Goal: Task Accomplishment & Management: Manage account settings

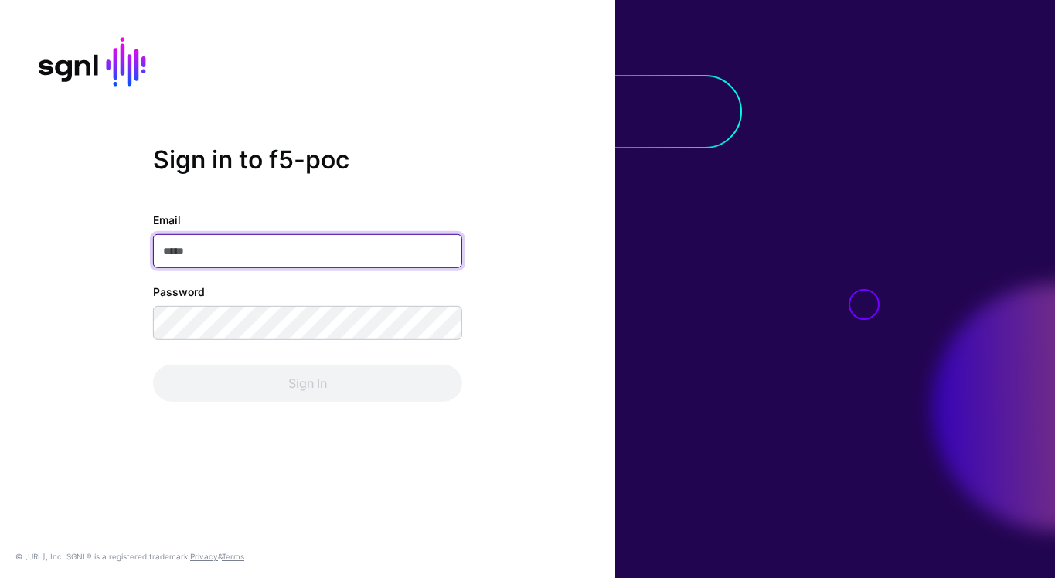
click at [379, 254] on input "Email" at bounding box center [307, 251] width 309 height 34
click at [0, 577] on com-1password-button at bounding box center [0, 578] width 0 height 0
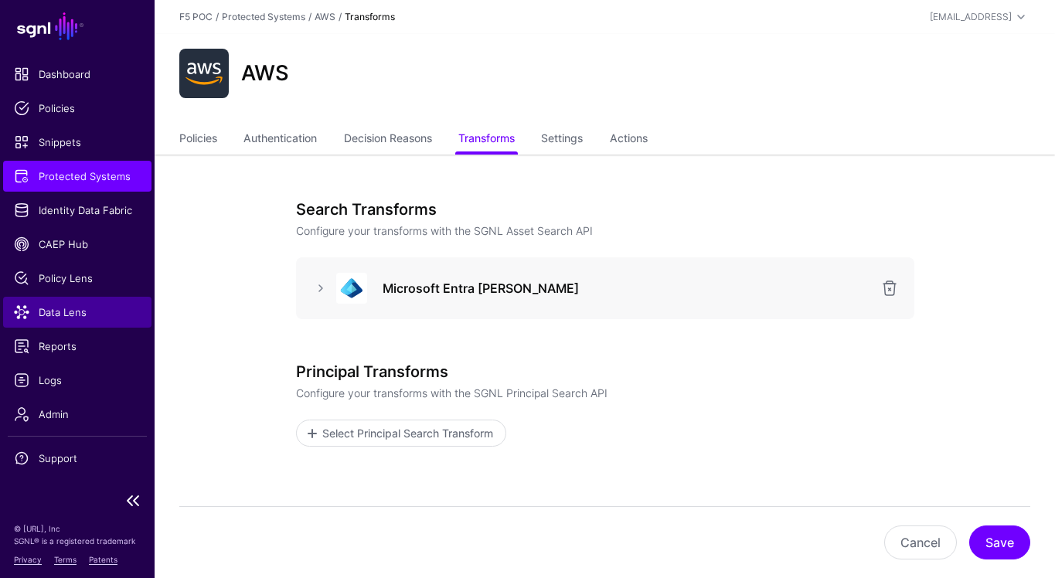
click at [104, 312] on span "Data Lens" at bounding box center [77, 311] width 127 height 15
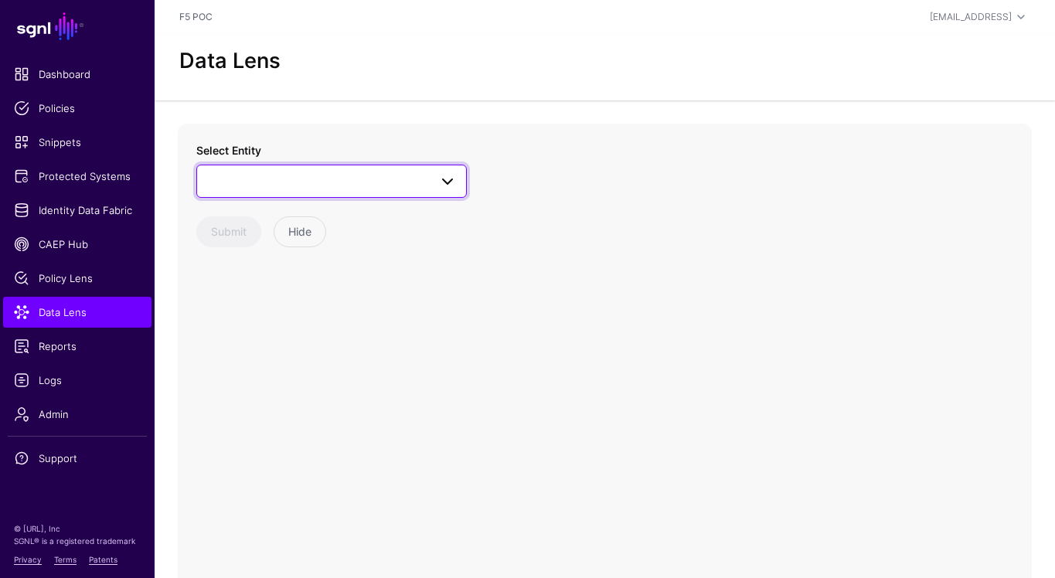
click at [457, 188] on link at bounding box center [331, 181] width 270 height 32
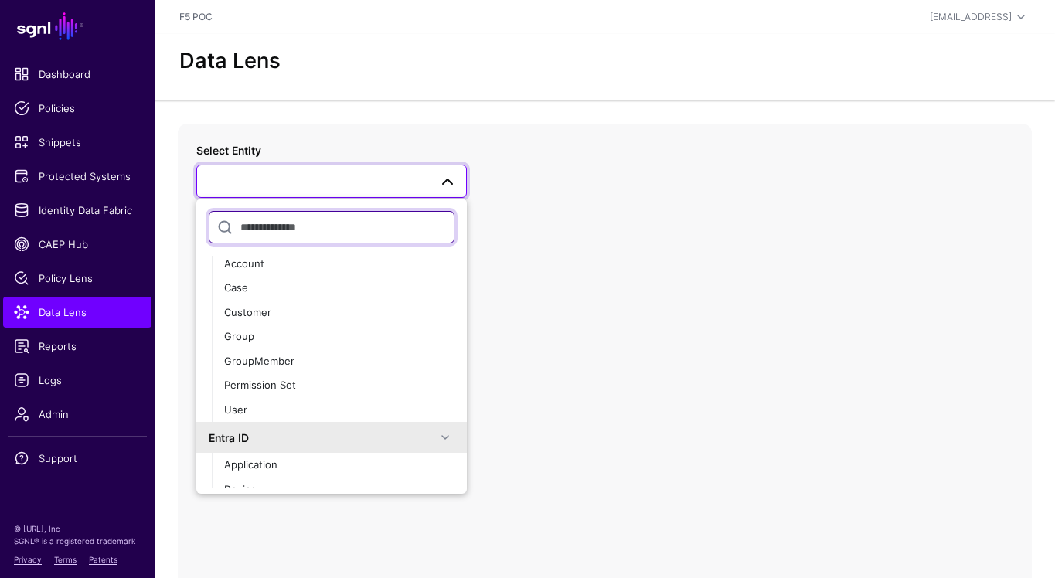
scroll to position [301, 0]
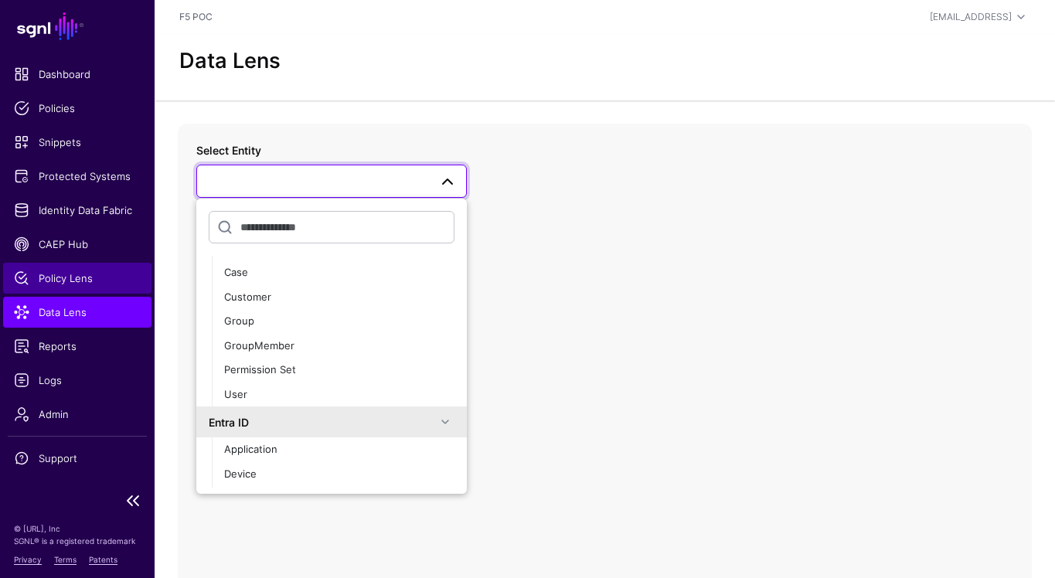
click at [113, 277] on span "Policy Lens" at bounding box center [77, 277] width 127 height 15
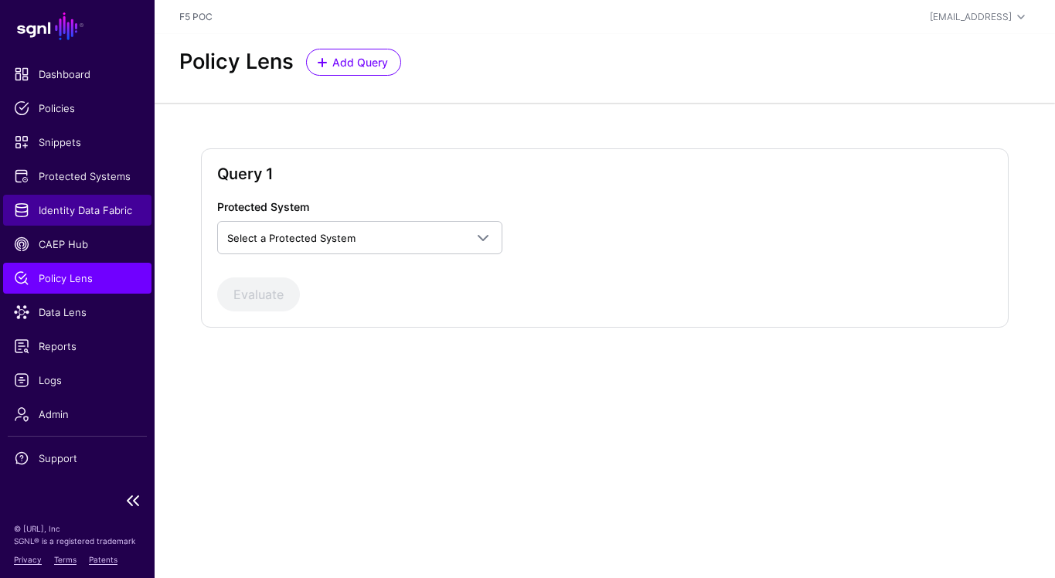
click at [115, 206] on span "Identity Data Fabric" at bounding box center [77, 209] width 127 height 15
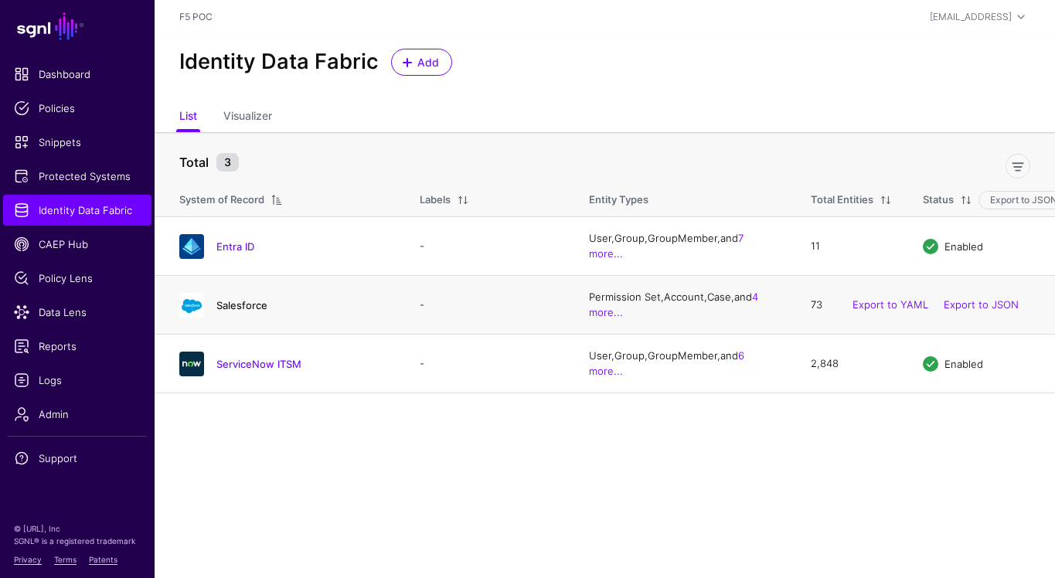
click at [254, 308] on link "Salesforce" at bounding box center [241, 305] width 51 height 12
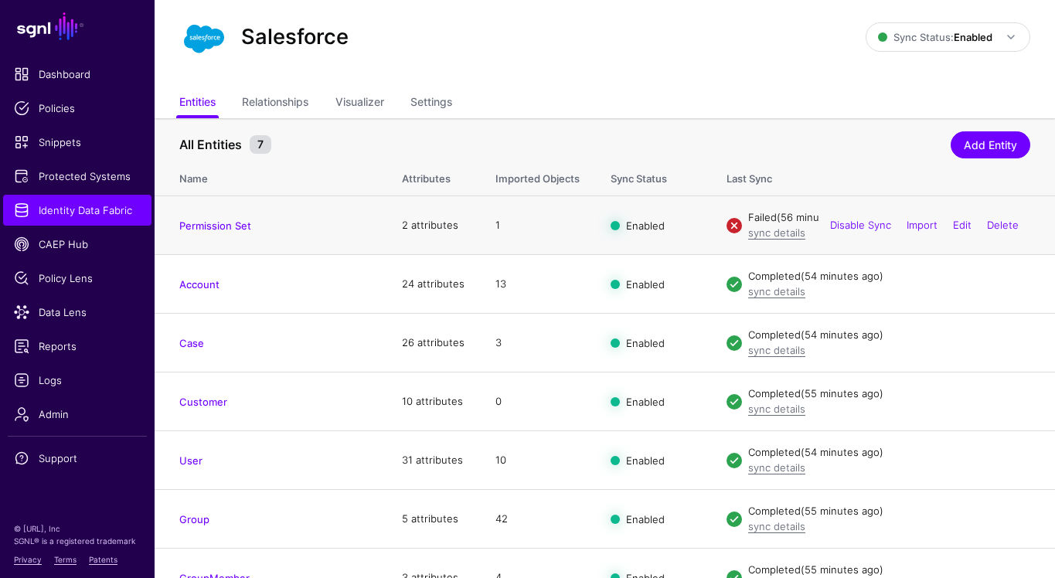
scroll to position [52, 0]
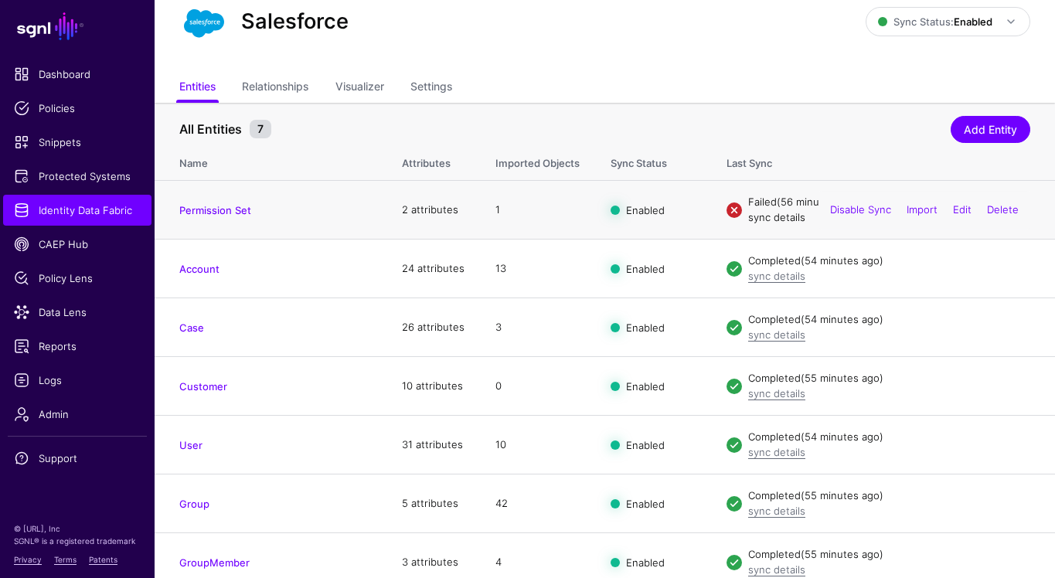
click at [783, 218] on link "sync details" at bounding box center [776, 217] width 57 height 12
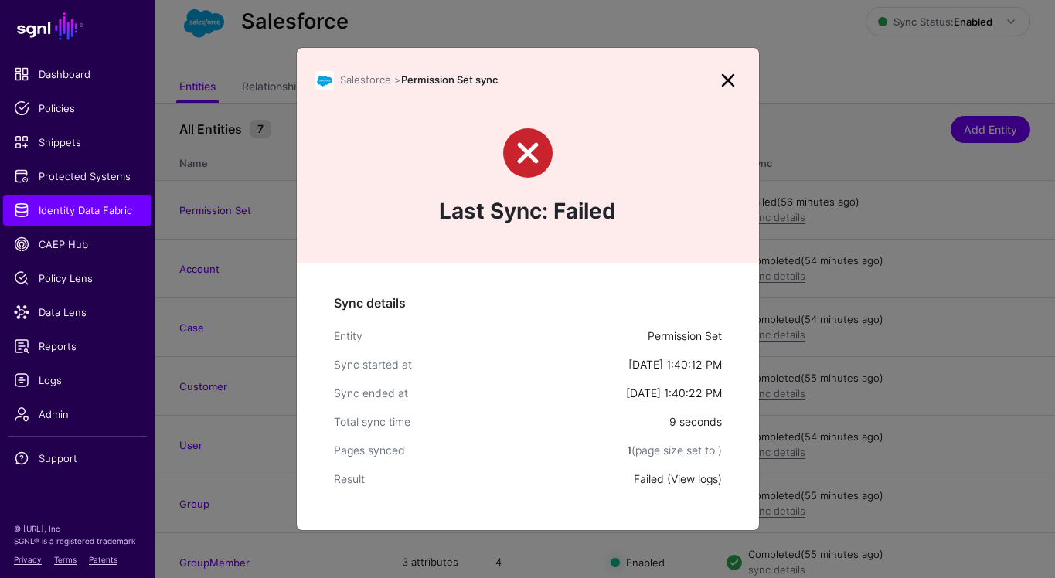
click at [695, 482] on link "View logs" at bounding box center [694, 478] width 47 height 13
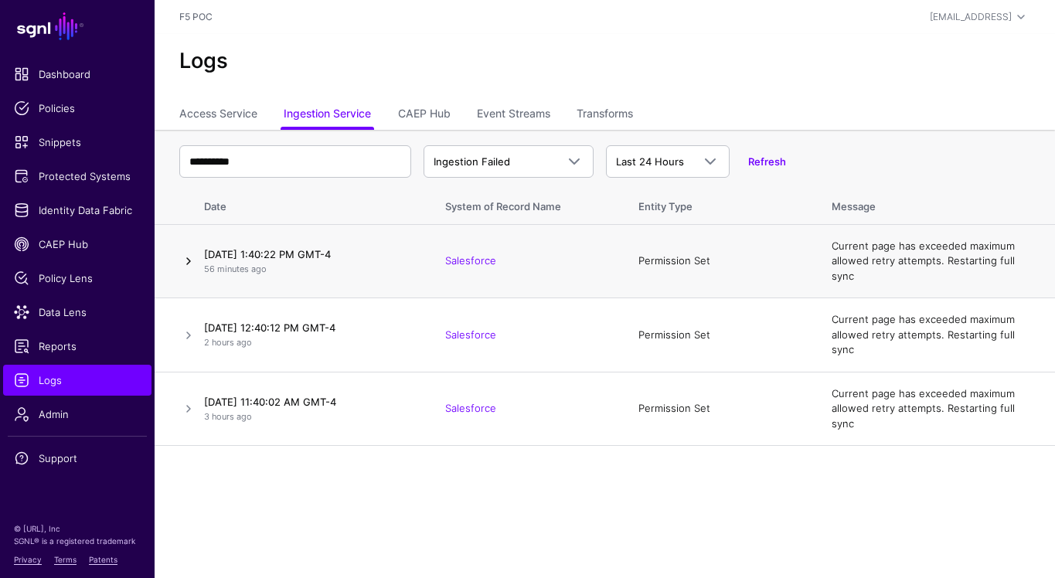
click at [182, 259] on link at bounding box center [188, 261] width 19 height 19
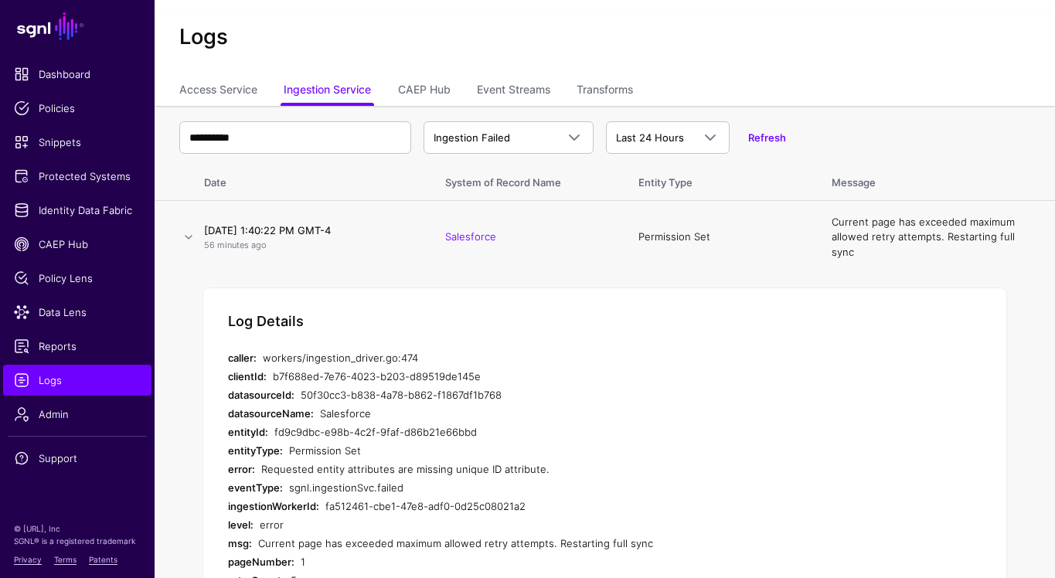
scroll to position [12, 0]
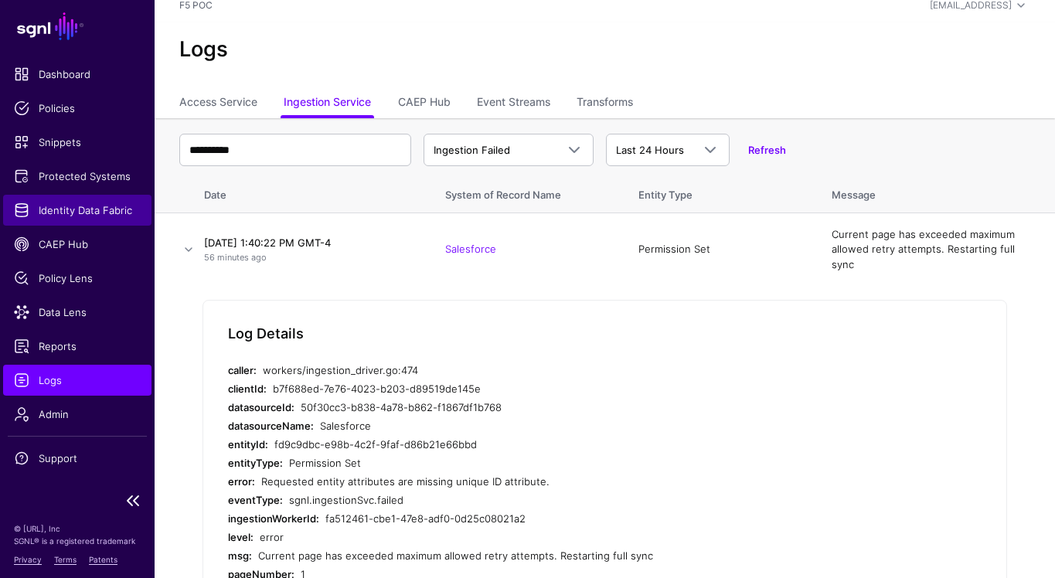
click at [110, 202] on span "Identity Data Fabric" at bounding box center [77, 209] width 127 height 15
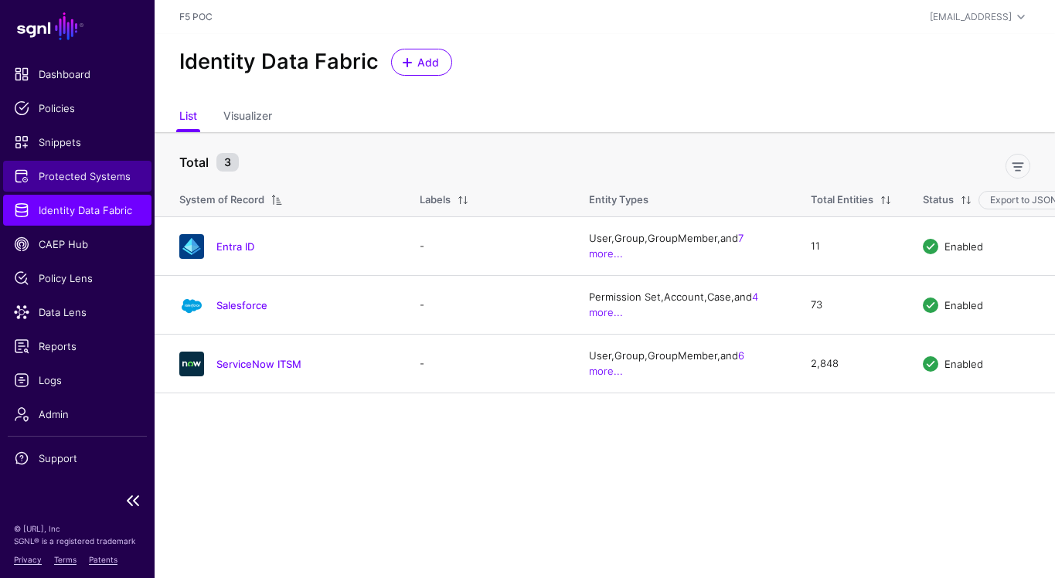
click at [79, 180] on span "Protected Systems" at bounding box center [77, 175] width 127 height 15
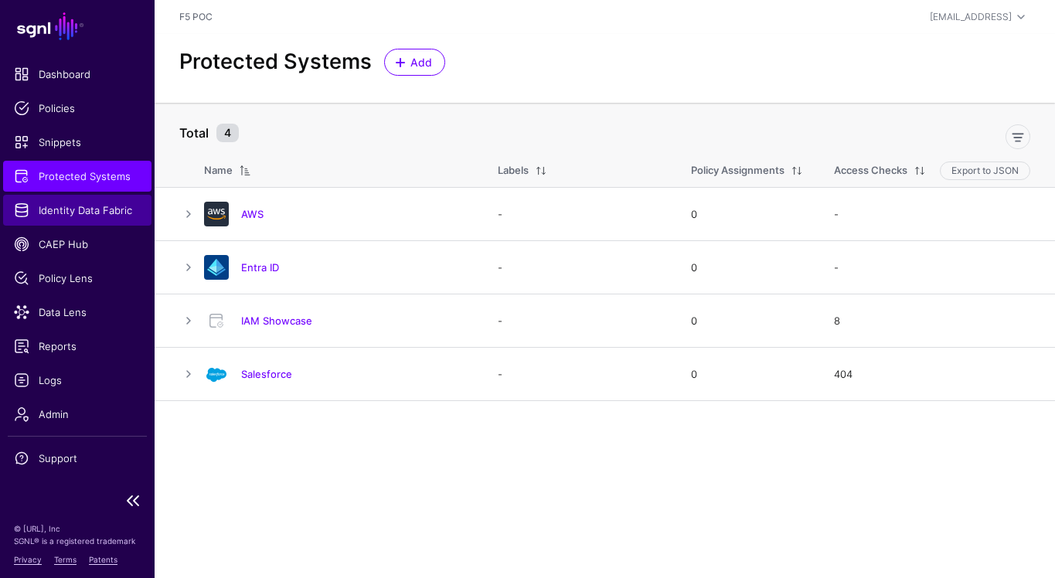
click at [109, 209] on span "Identity Data Fabric" at bounding box center [77, 209] width 127 height 15
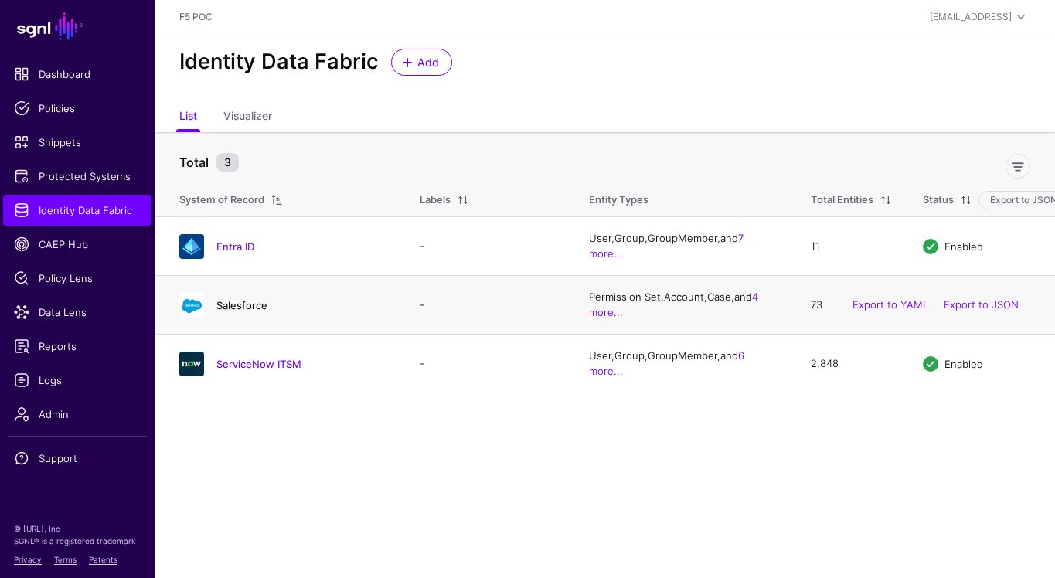
click at [246, 301] on link "Salesforce" at bounding box center [241, 305] width 51 height 12
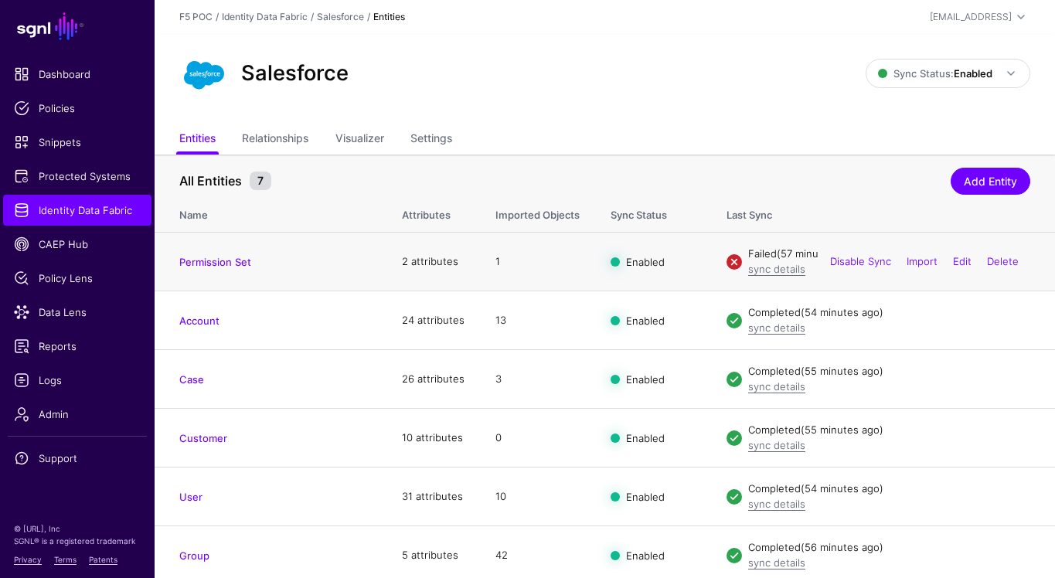
click at [234, 253] on td "Permission Set" at bounding box center [271, 262] width 232 height 59
click at [229, 262] on link "Permission Set" at bounding box center [215, 262] width 72 height 12
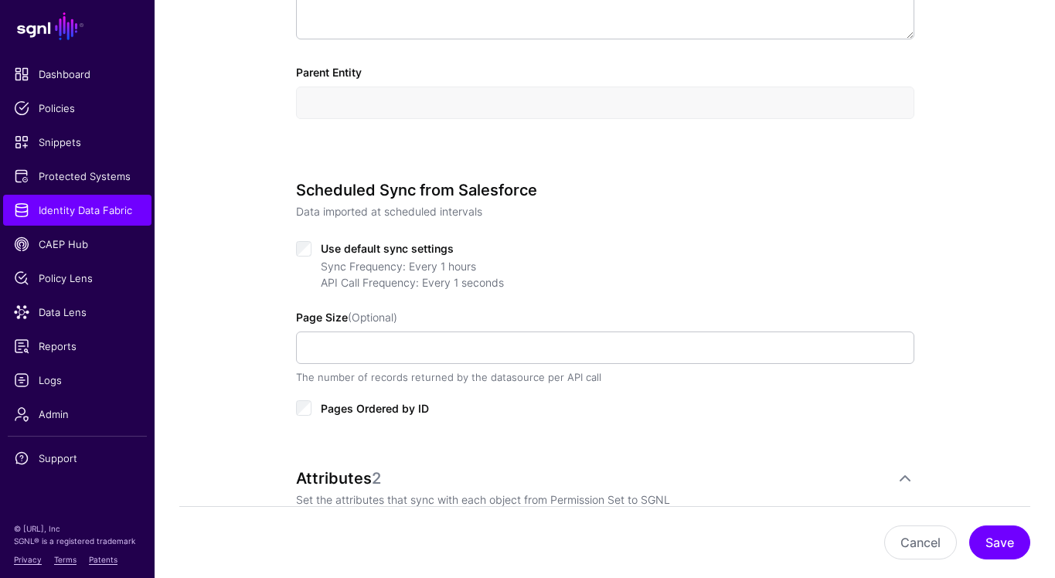
scroll to position [733, 0]
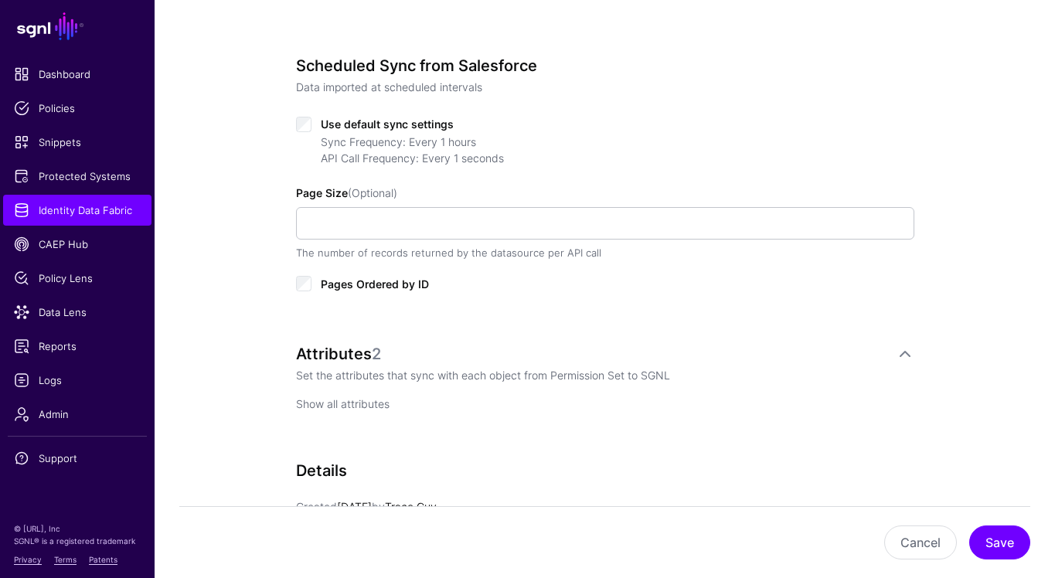
click at [366, 408] on link "Show all attributes" at bounding box center [342, 403] width 93 height 13
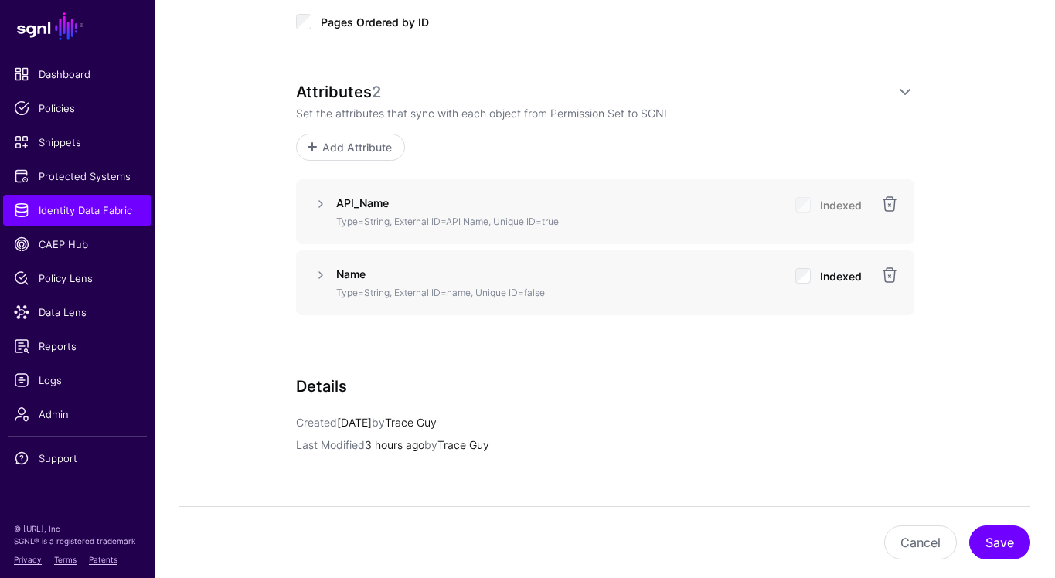
scroll to position [1002, 0]
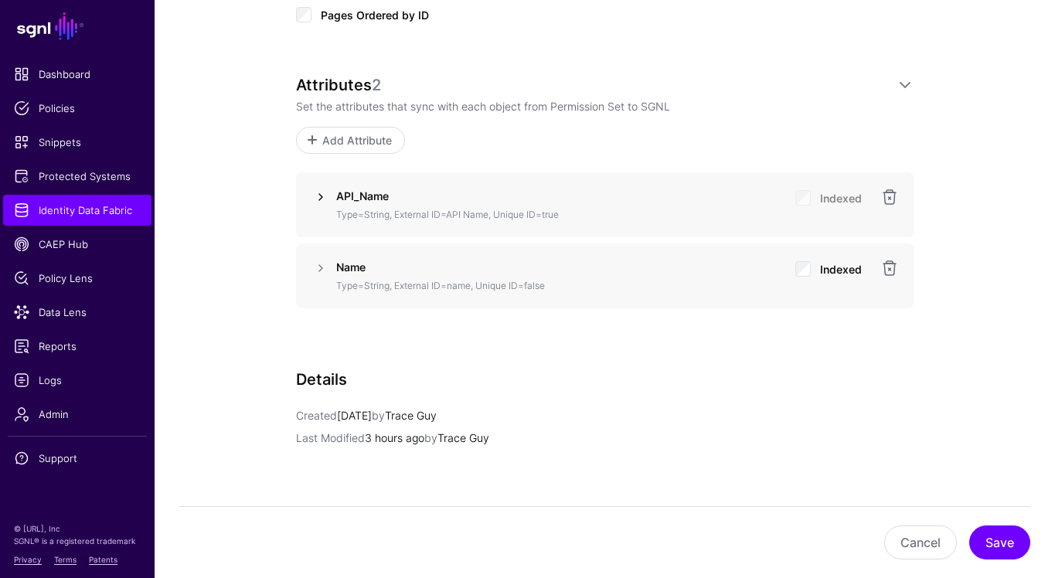
click at [322, 194] on link at bounding box center [320, 197] width 19 height 19
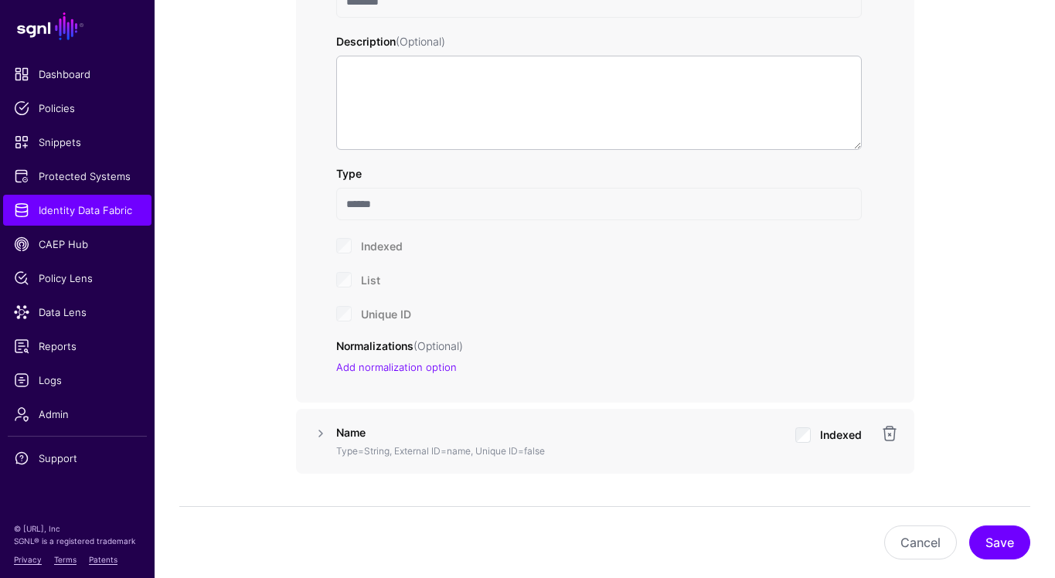
scroll to position [1338, 0]
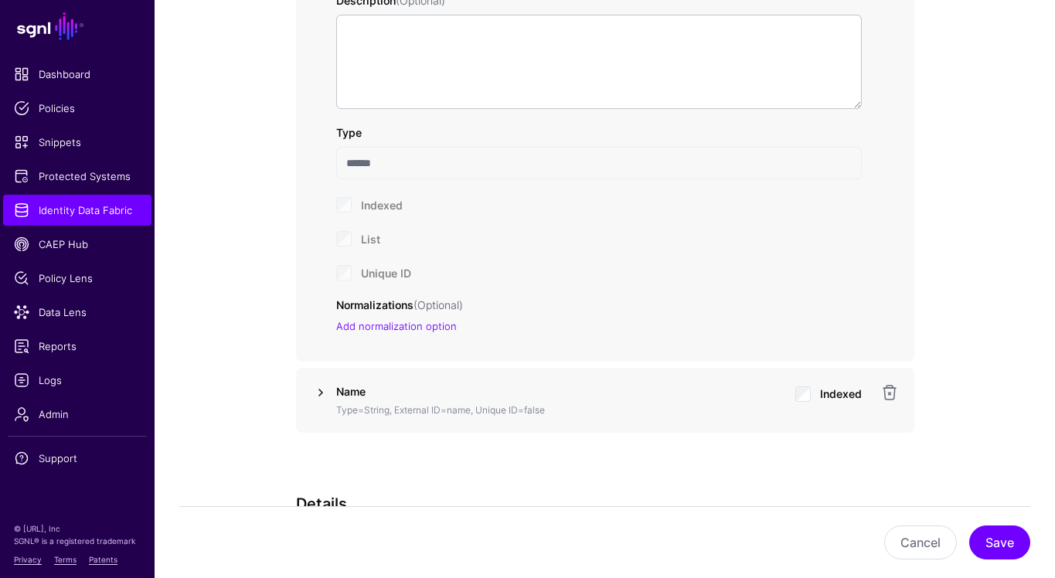
click at [323, 397] on link at bounding box center [320, 392] width 19 height 19
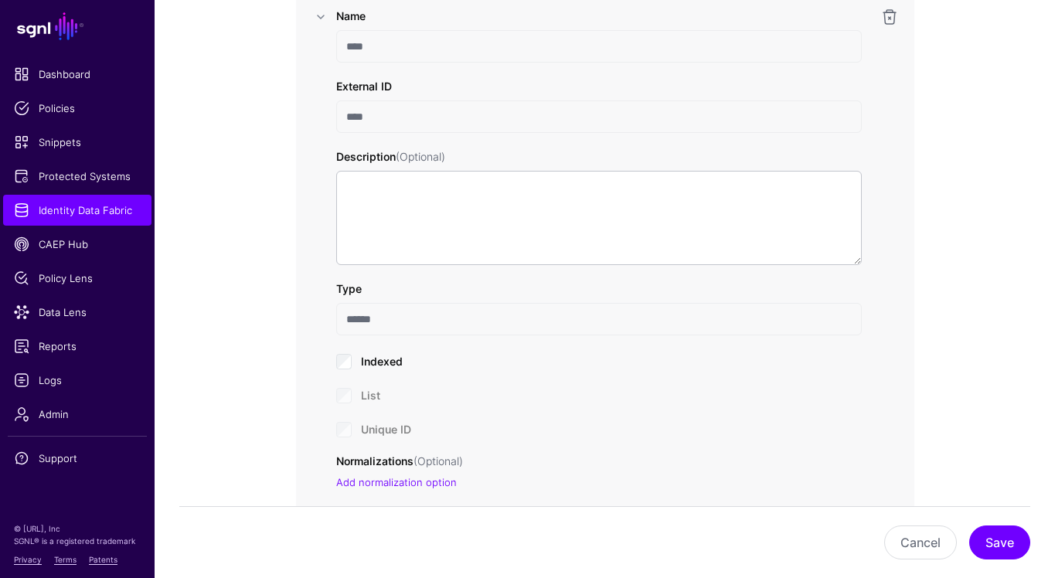
scroll to position [1739, 0]
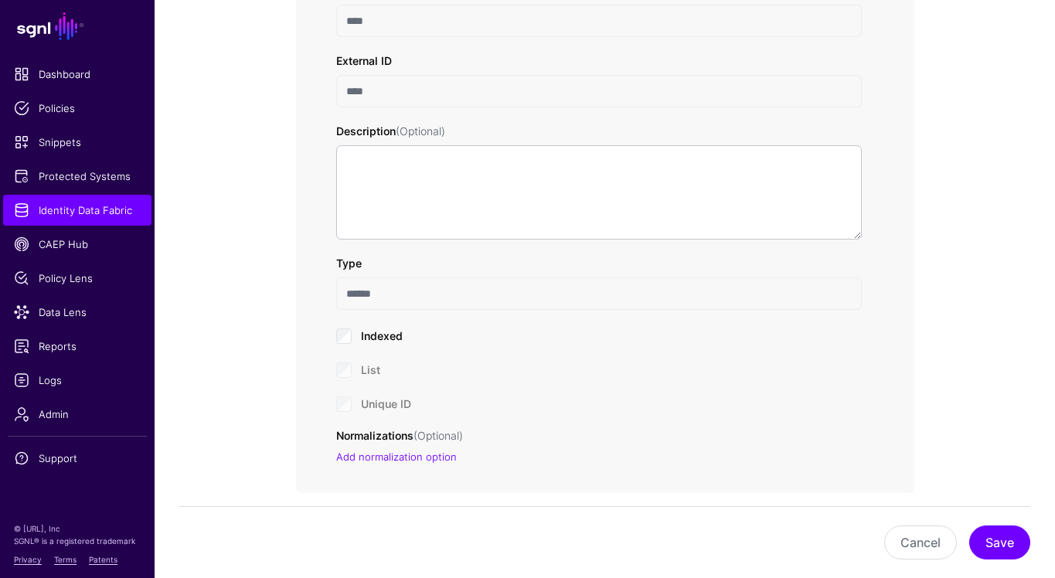
click at [343, 399] on div "Unique ID" at bounding box center [598, 402] width 525 height 19
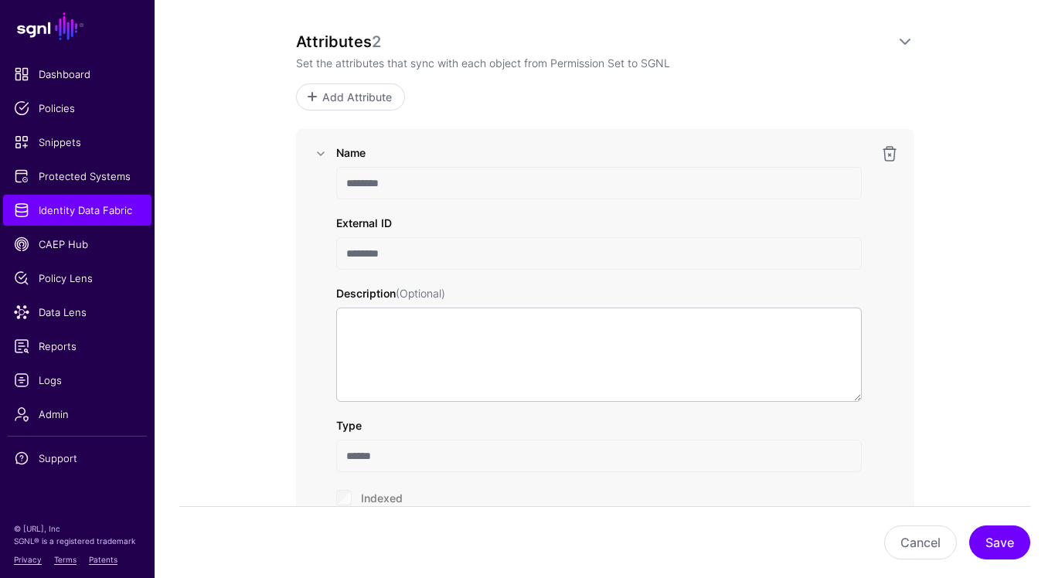
scroll to position [1012, 0]
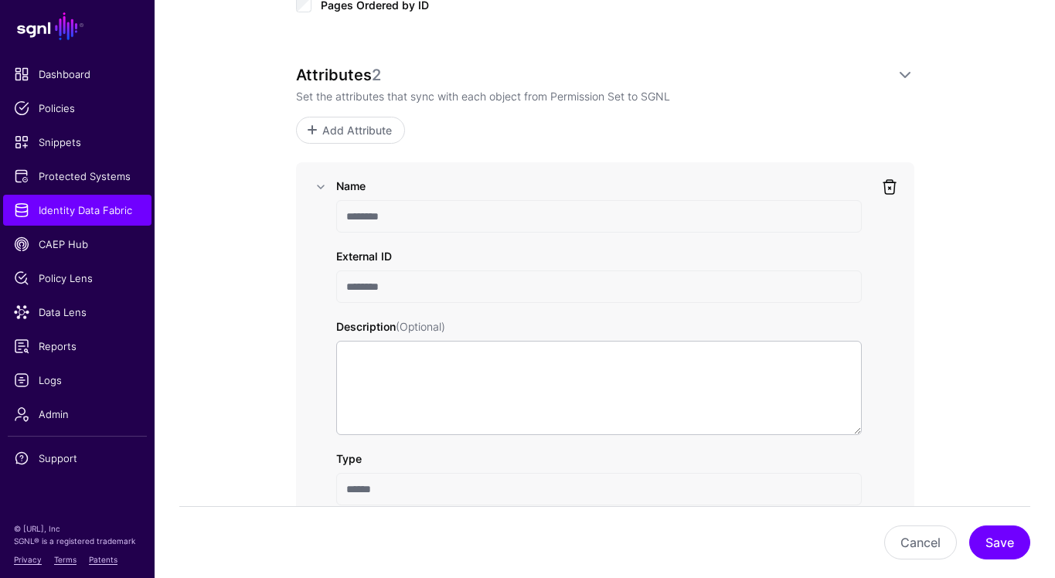
click at [895, 189] on link at bounding box center [889, 187] width 19 height 19
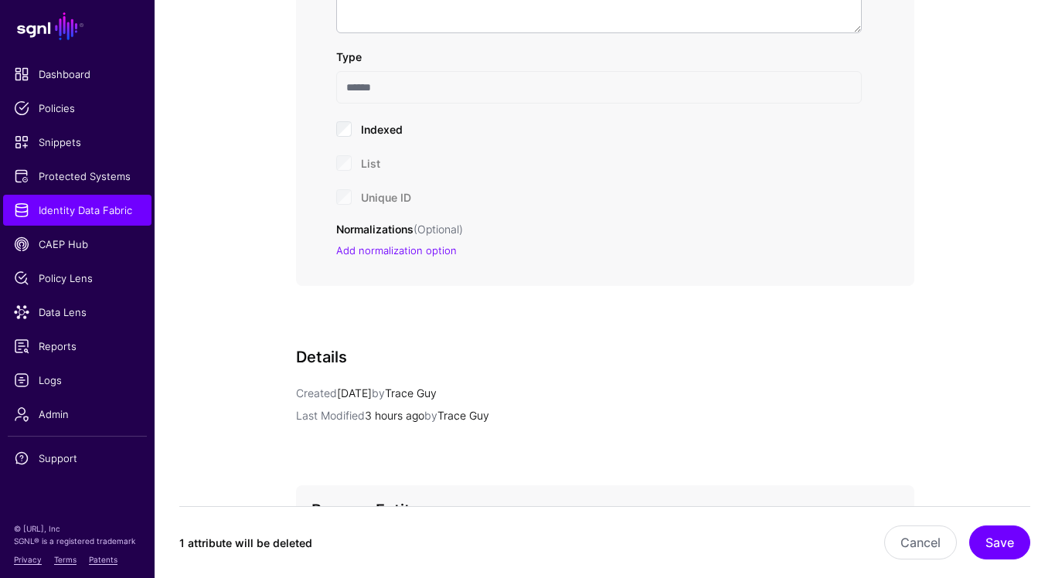
scroll to position [1541, 0]
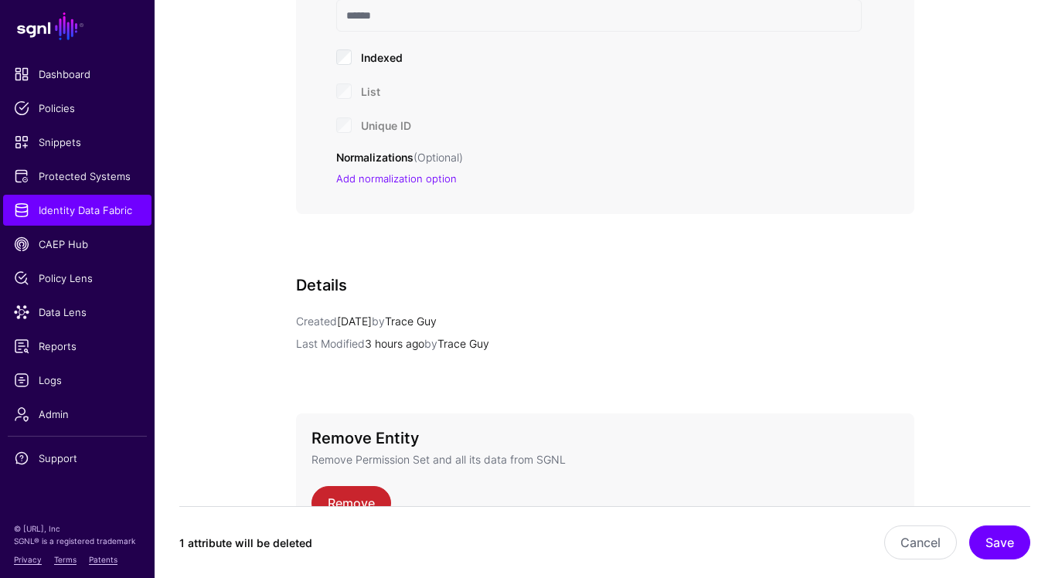
click at [344, 127] on div "Unique ID" at bounding box center [598, 124] width 525 height 19
click at [1002, 543] on button "Save" at bounding box center [999, 542] width 61 height 34
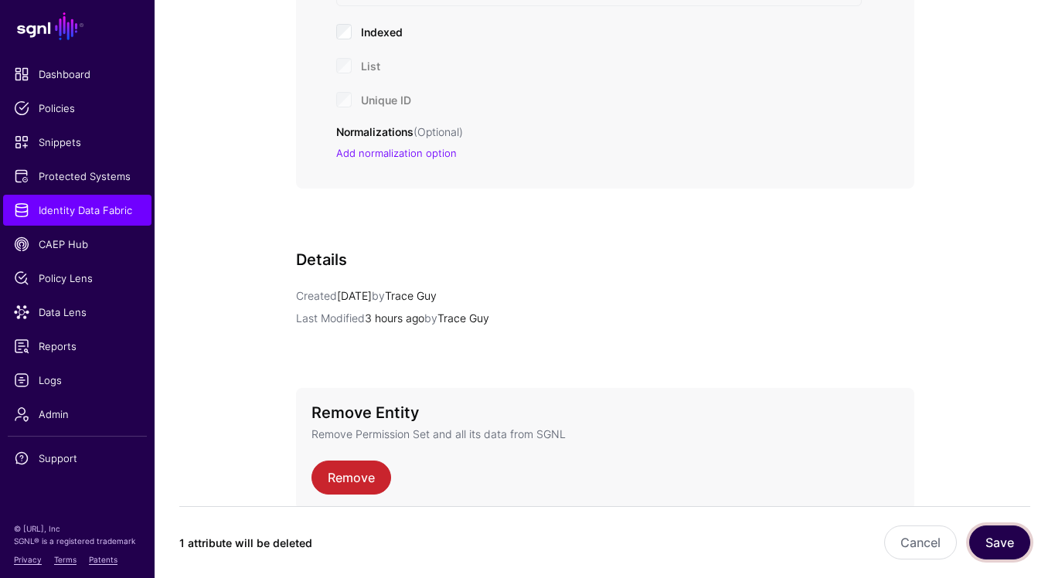
scroll to position [1568, 0]
